Goal: Task Accomplishment & Management: Manage account settings

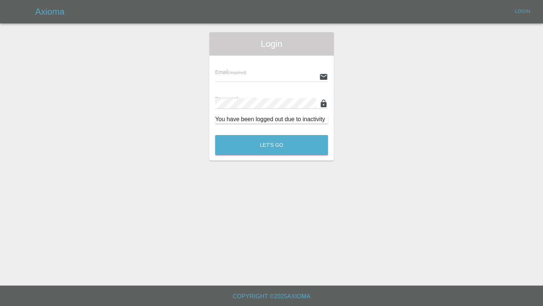
type input "[PERSON_NAME][EMAIL_ADDRESS][PERSON_NAME][DOMAIN_NAME]"
click at [261, 140] on button "Let's Go" at bounding box center [271, 145] width 113 height 20
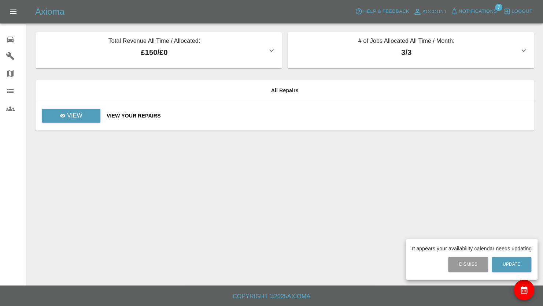
click at [14, 13] on div at bounding box center [271, 153] width 543 height 306
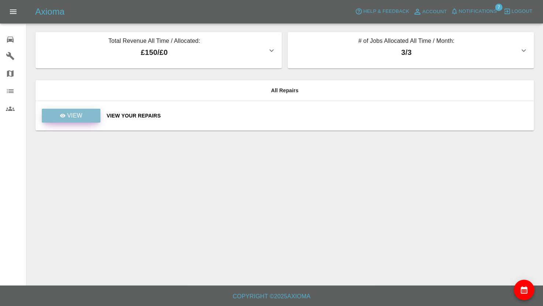
click at [68, 120] on link "View" at bounding box center [71, 116] width 59 height 14
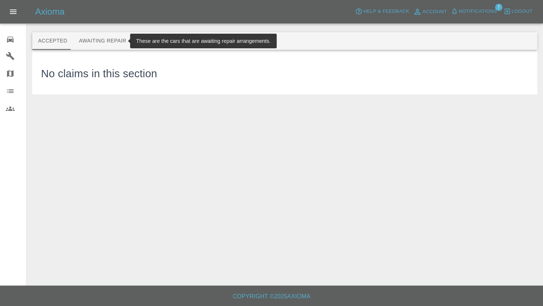
click at [109, 36] on button "Awaiting Repair" at bounding box center [102, 41] width 59 height 18
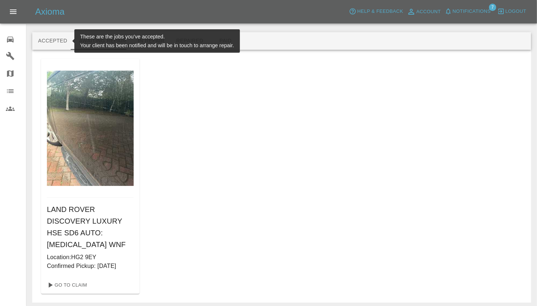
click at [60, 42] on button "Accepted" at bounding box center [52, 41] width 41 height 18
